Goal: Find specific page/section: Find specific page/section

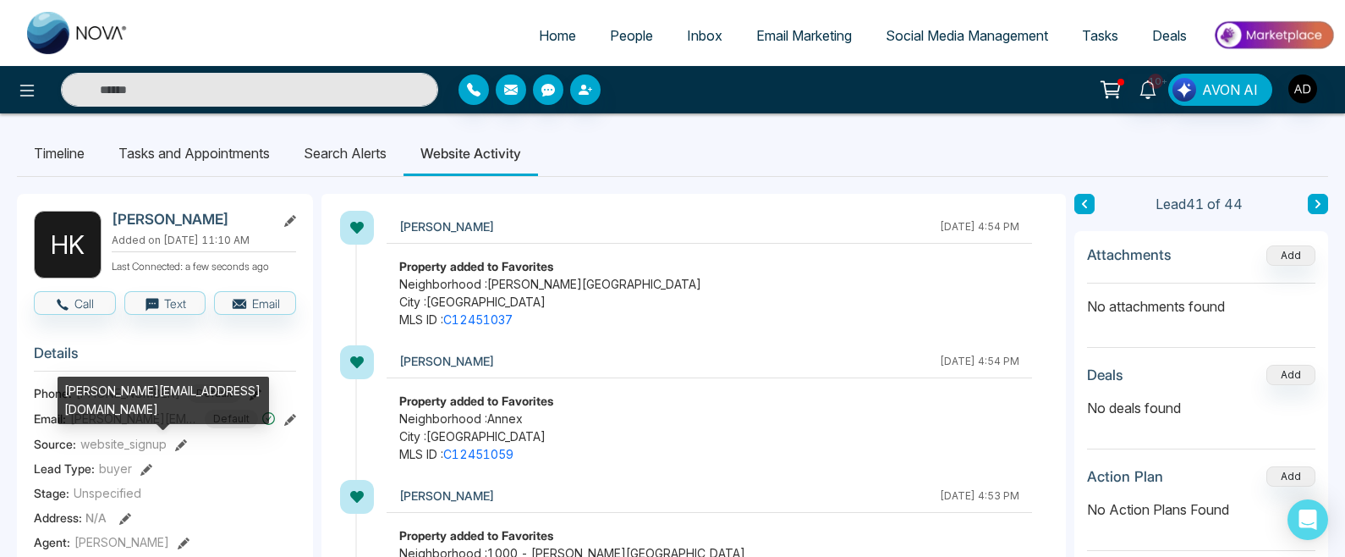
click at [101, 426] on span "[PERSON_NAME][EMAIL_ADDRESS][DOMAIN_NAME]" at bounding box center [133, 418] width 127 height 18
click at [145, 427] on span "[PERSON_NAME][EMAIL_ADDRESS][DOMAIN_NAME]" at bounding box center [133, 418] width 127 height 18
click at [165, 427] on span "[PERSON_NAME][EMAIL_ADDRESS][DOMAIN_NAME]" at bounding box center [133, 418] width 127 height 18
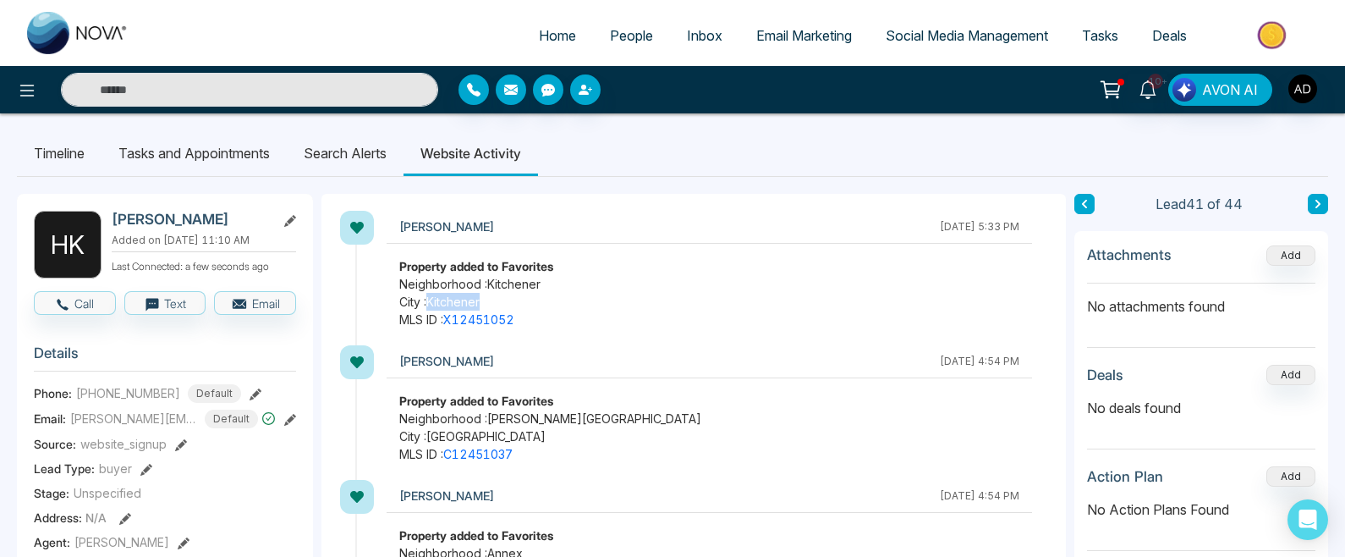
drag, startPoint x: 431, startPoint y: 301, endPoint x: 492, endPoint y: 303, distance: 60.9
click at [492, 303] on span "City : Kitchener" at bounding box center [709, 302] width 620 height 18
click at [488, 279] on span "Neighborhood : Kitchener" at bounding box center [709, 284] width 620 height 18
drag, startPoint x: 507, startPoint y: 280, endPoint x: 561, endPoint y: 284, distance: 54.3
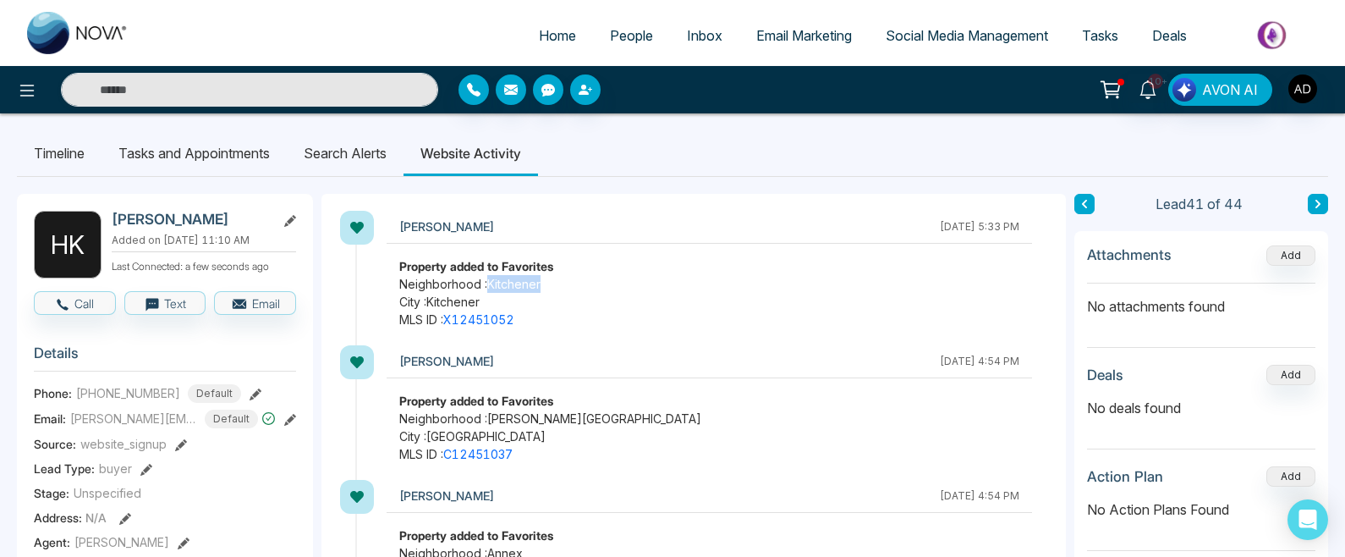
click at [561, 284] on span "Neighborhood : Kitchener" at bounding box center [709, 284] width 620 height 18
drag, startPoint x: 545, startPoint y: 313, endPoint x: 483, endPoint y: 307, distance: 62.0
click at [507, 310] on div "Property added to Favorites Neighborhood : Kitchener City : Kitchener MLS ID : …" at bounding box center [709, 292] width 645 height 71
drag, startPoint x: 439, startPoint y: 300, endPoint x: 411, endPoint y: 294, distance: 28.5
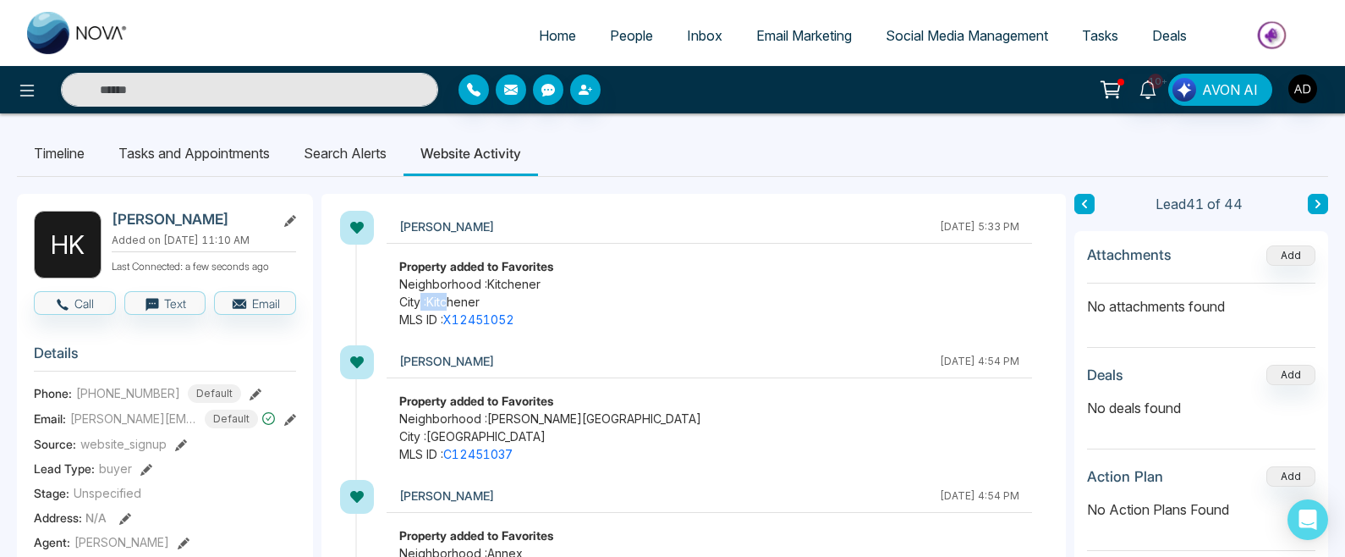
click at [417, 295] on span "City : Kitchener" at bounding box center [709, 302] width 620 height 18
click at [411, 294] on span "City : Kitchener" at bounding box center [709, 302] width 620 height 18
click at [505, 296] on span "City : Kitchener" at bounding box center [709, 302] width 620 height 18
click at [322, 101] on input "text" at bounding box center [249, 90] width 377 height 34
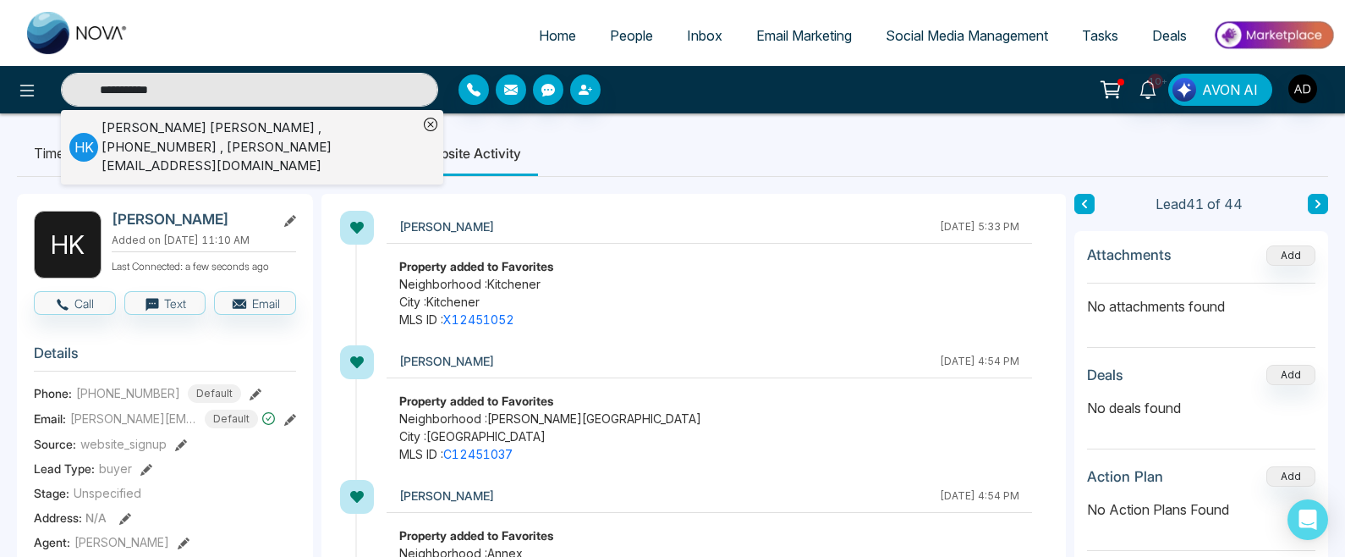
type input "**********"
click at [276, 150] on div "[PERSON_NAME] , [PHONE_NUMBER] , [PERSON_NAME][EMAIL_ADDRESS][DOMAIN_NAME]" at bounding box center [259, 147] width 316 height 58
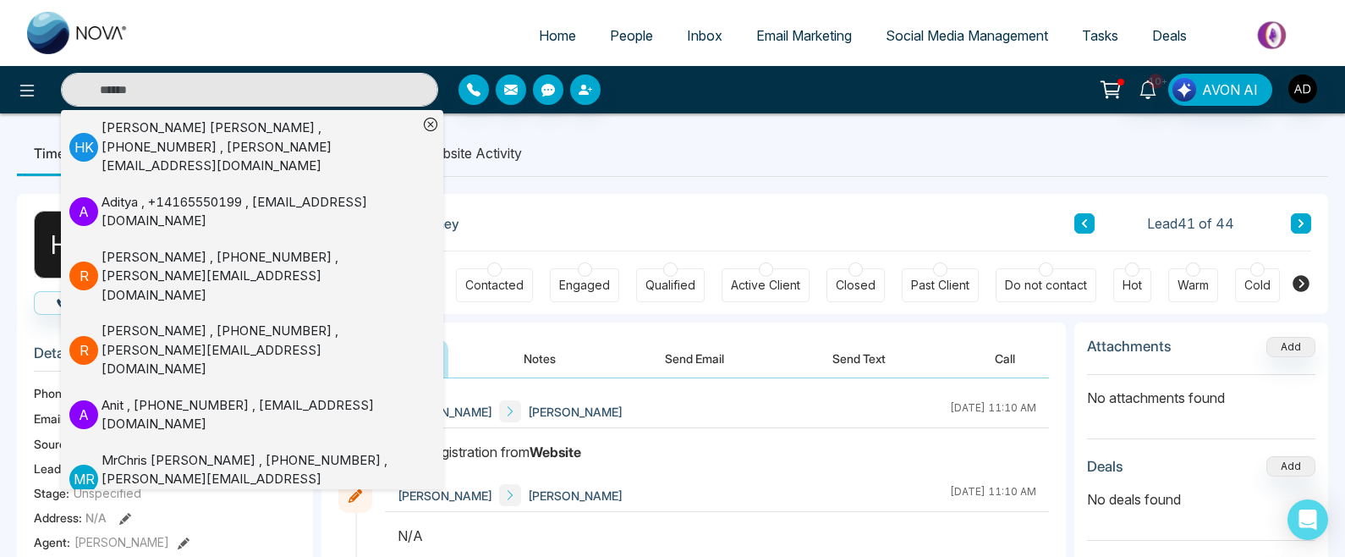
click at [491, 151] on li "Website Activity" at bounding box center [472, 153] width 133 height 46
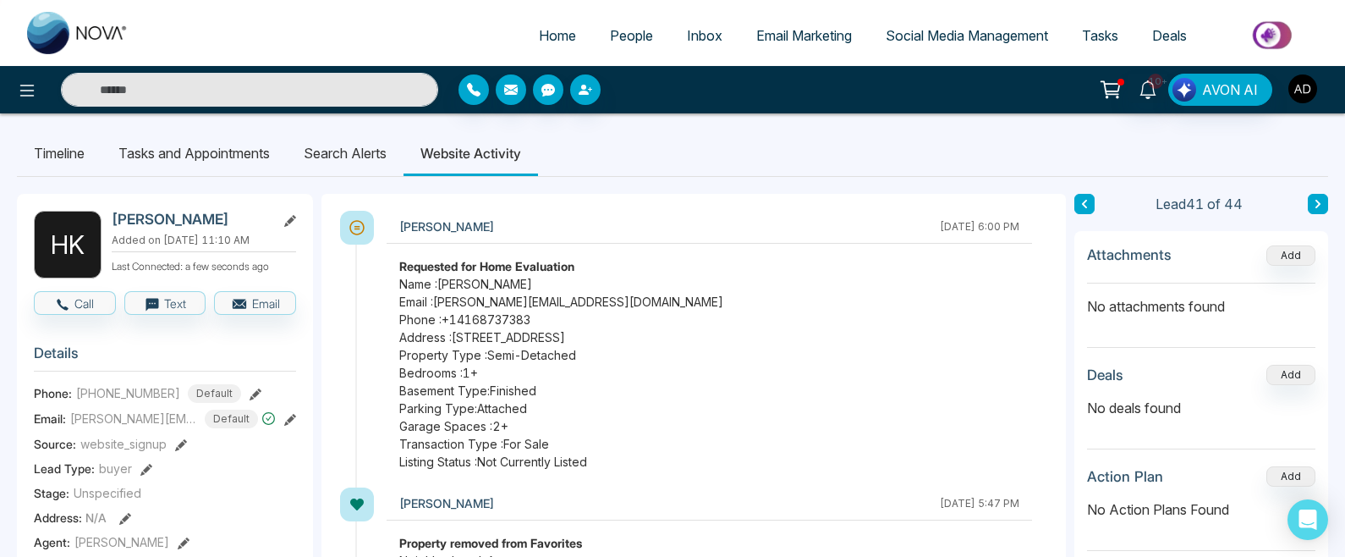
click at [1304, 91] on img "button" at bounding box center [1302, 88] width 29 height 29
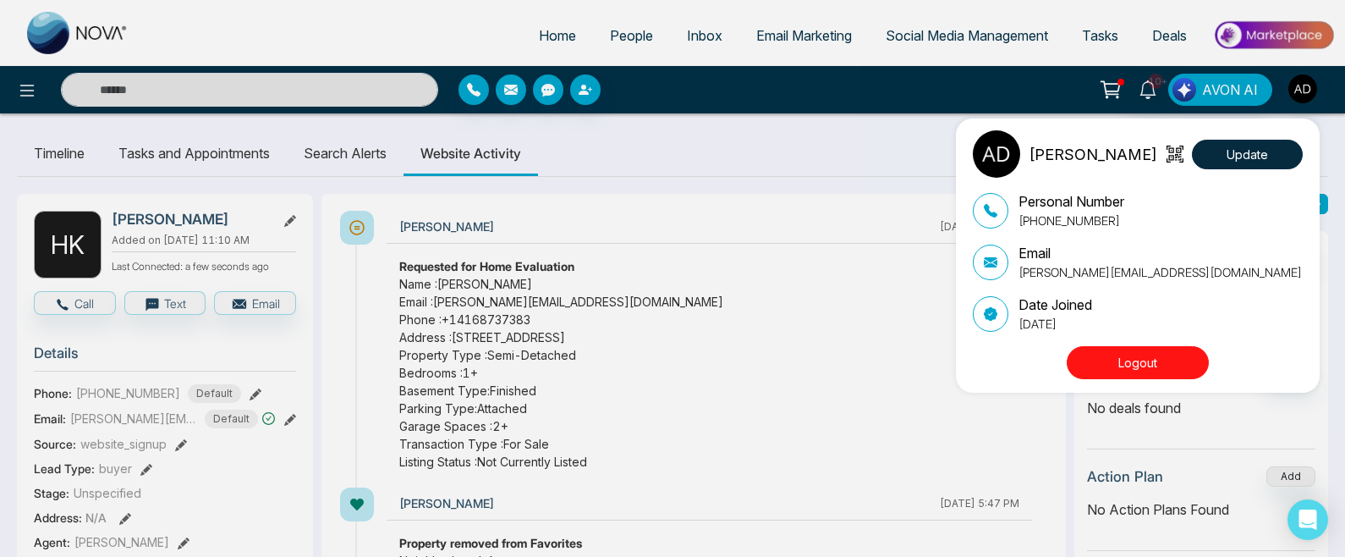
click at [1167, 359] on button "Logout" at bounding box center [1138, 362] width 142 height 33
